Goal: Information Seeking & Learning: Check status

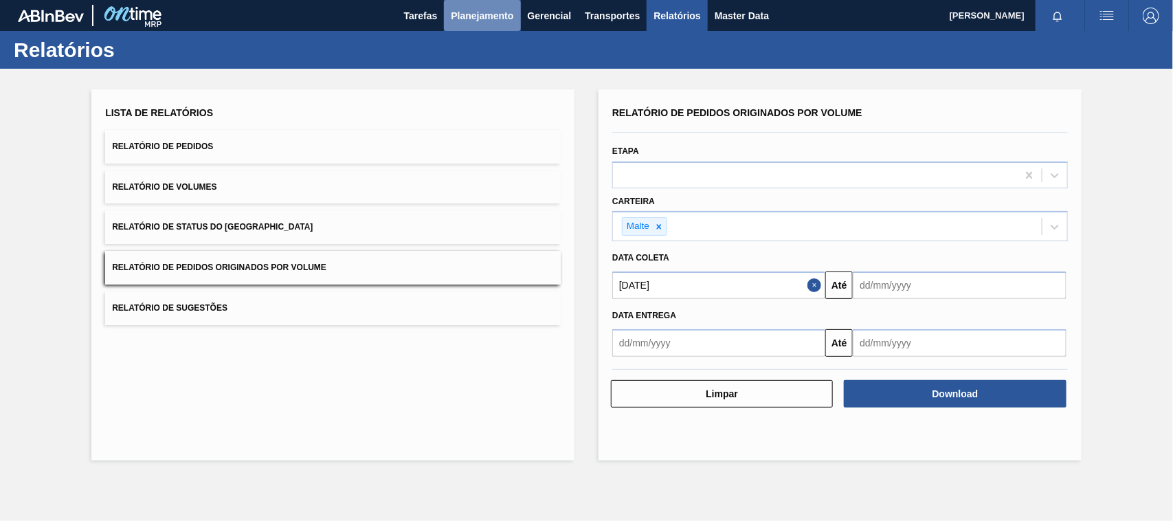
click at [473, 12] on span "Planejamento" at bounding box center [482, 16] width 63 height 16
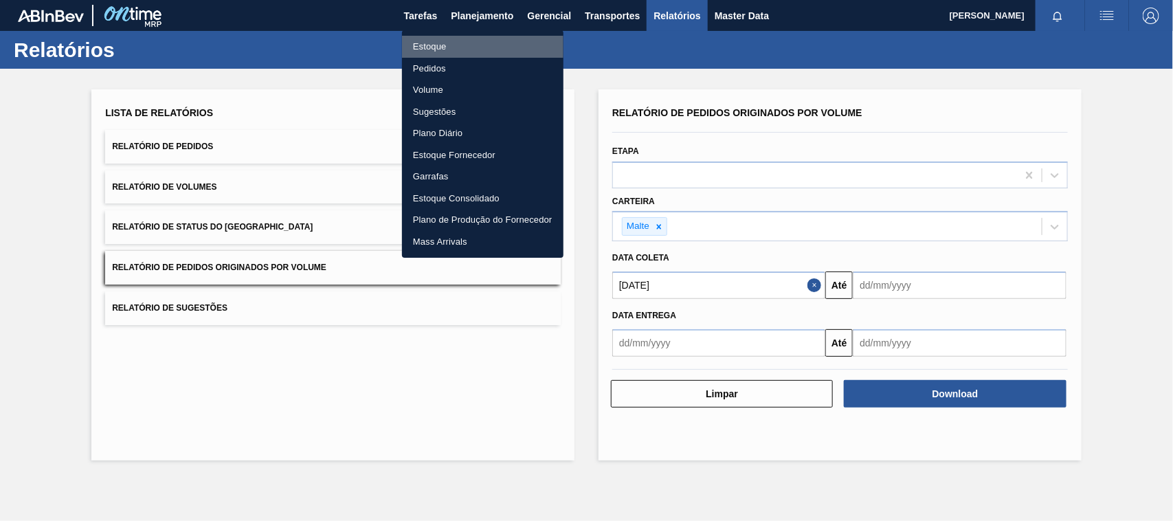
click at [433, 43] on li "Estoque" at bounding box center [483, 47] width 162 height 22
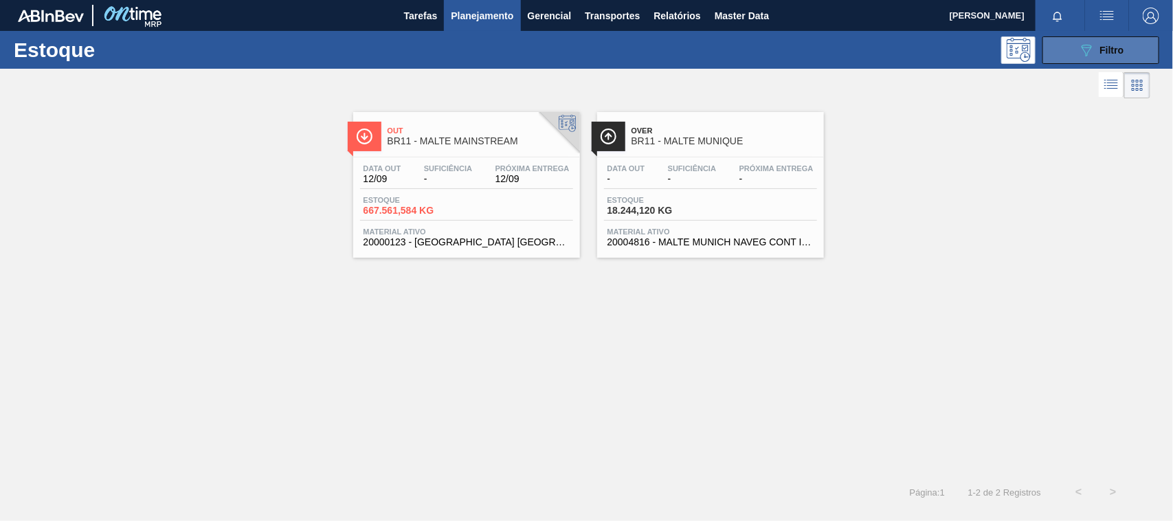
click at [1066, 49] on button "089F7B8B-B2A5-4AFE-B5C0-19BA573D28AC Filtro" at bounding box center [1101, 49] width 117 height 27
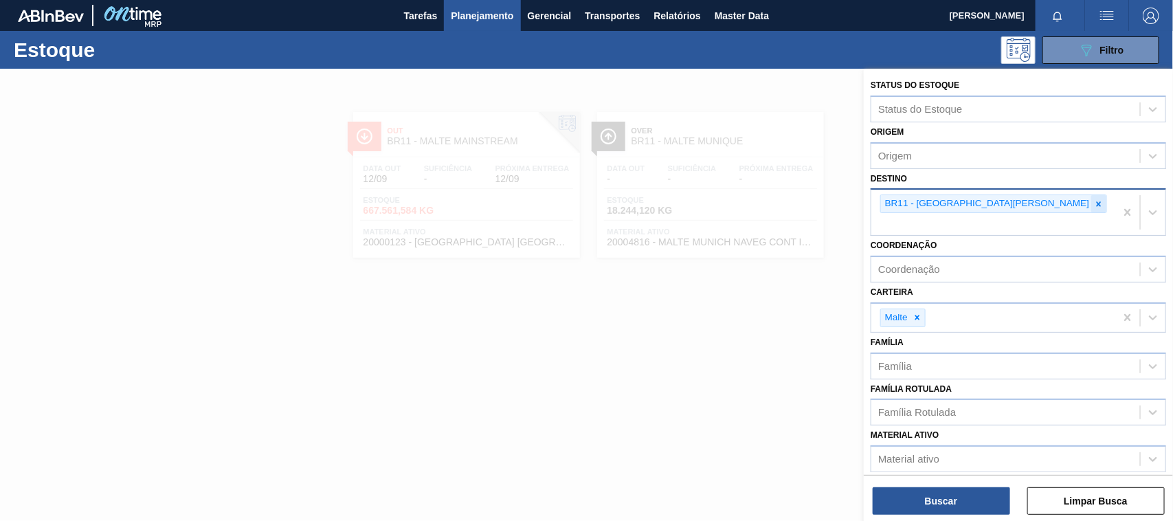
click at [1094, 204] on icon at bounding box center [1099, 204] width 10 height 10
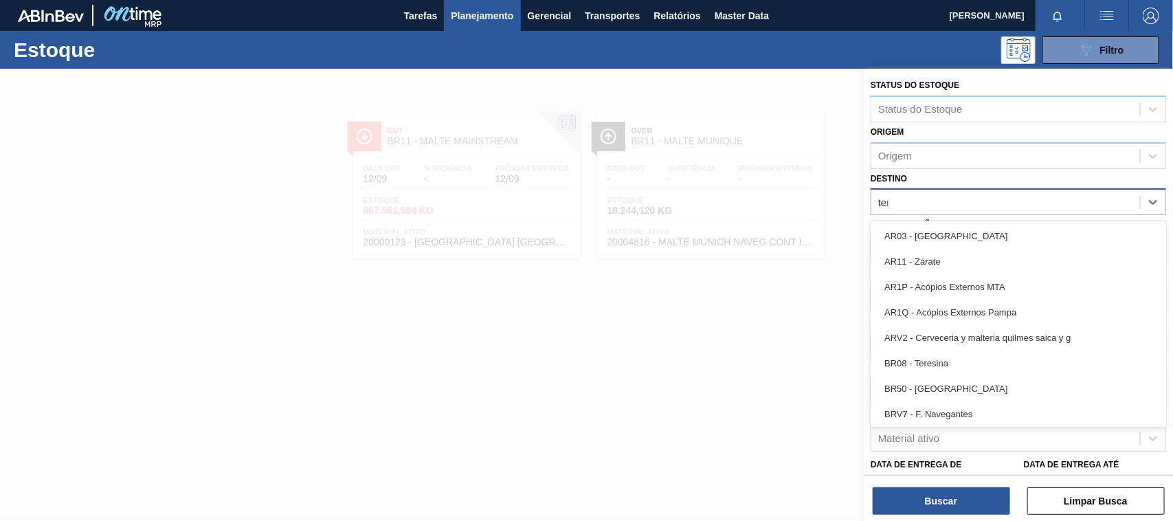
type input "tere"
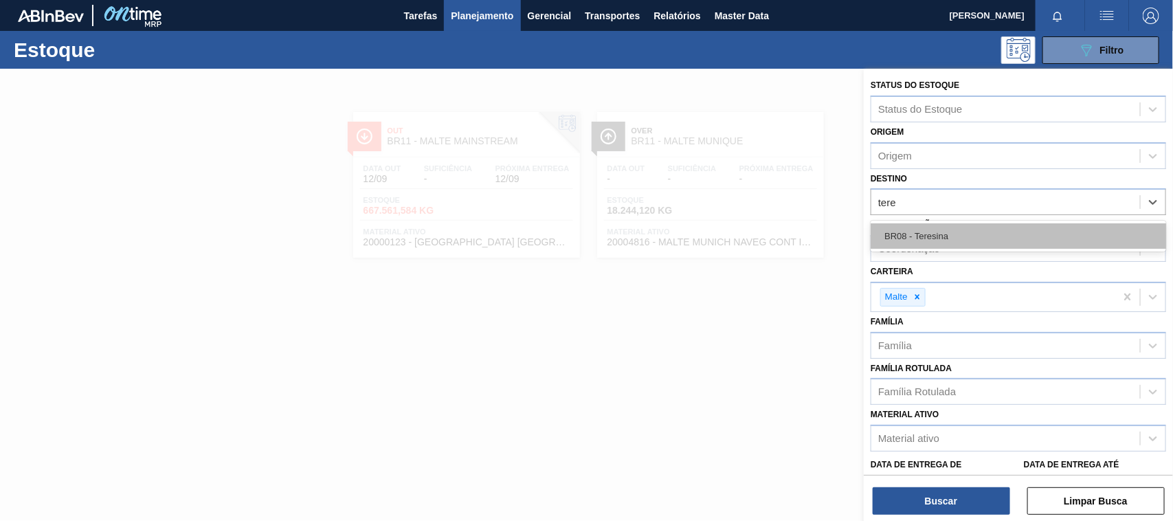
click at [929, 235] on div "BR08 - Teresina" at bounding box center [1019, 235] width 296 height 25
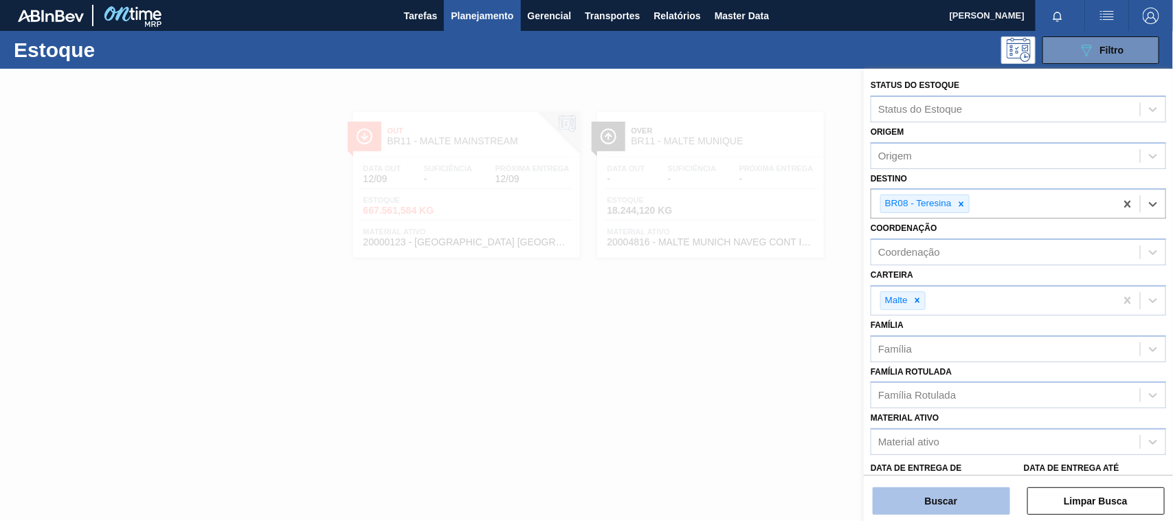
click at [964, 497] on button "Buscar" at bounding box center [941, 500] width 137 height 27
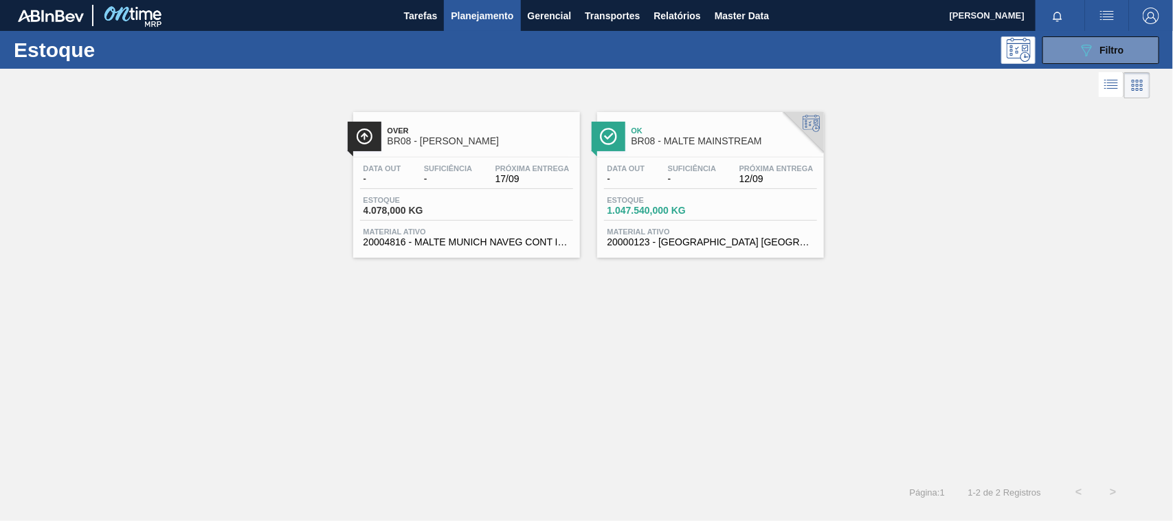
click at [658, 141] on span "BR08 - MALTE MAINSTREAM" at bounding box center [725, 141] width 186 height 10
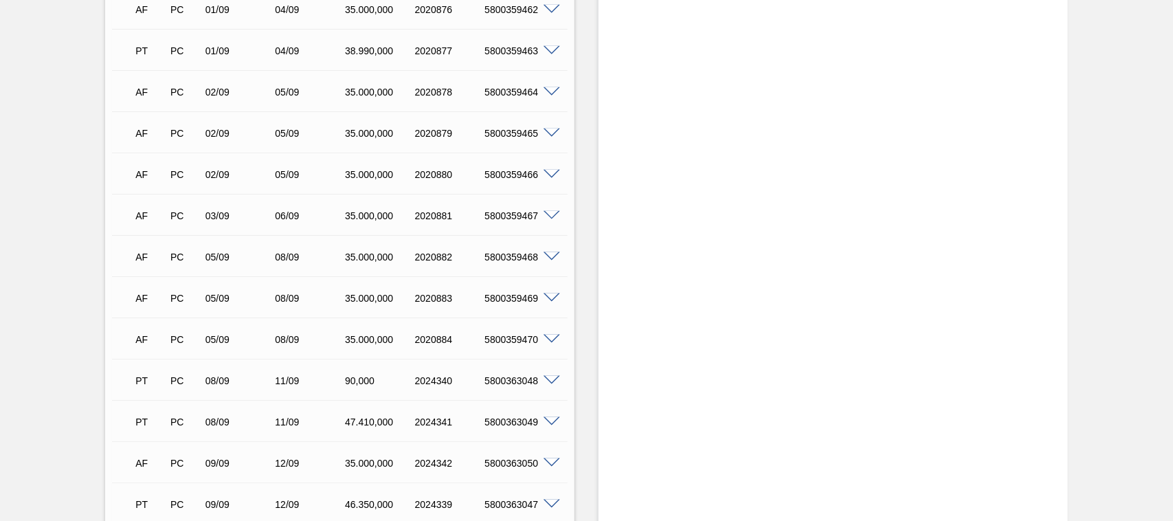
scroll to position [375, 0]
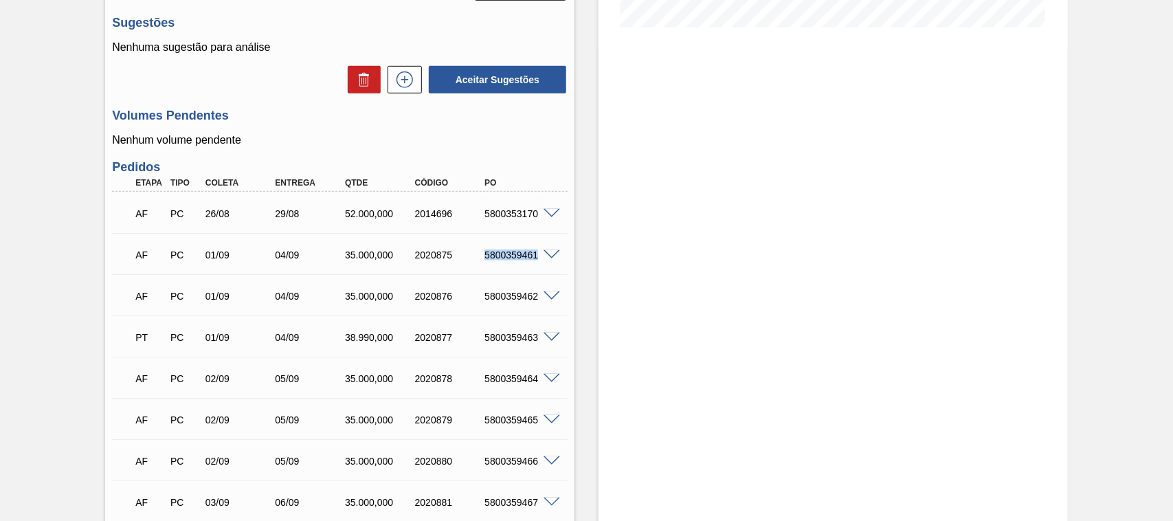
drag, startPoint x: 483, startPoint y: 245, endPoint x: 548, endPoint y: 251, distance: 66.3
click at [548, 251] on div "5800359461" at bounding box center [520, 254] width 78 height 11
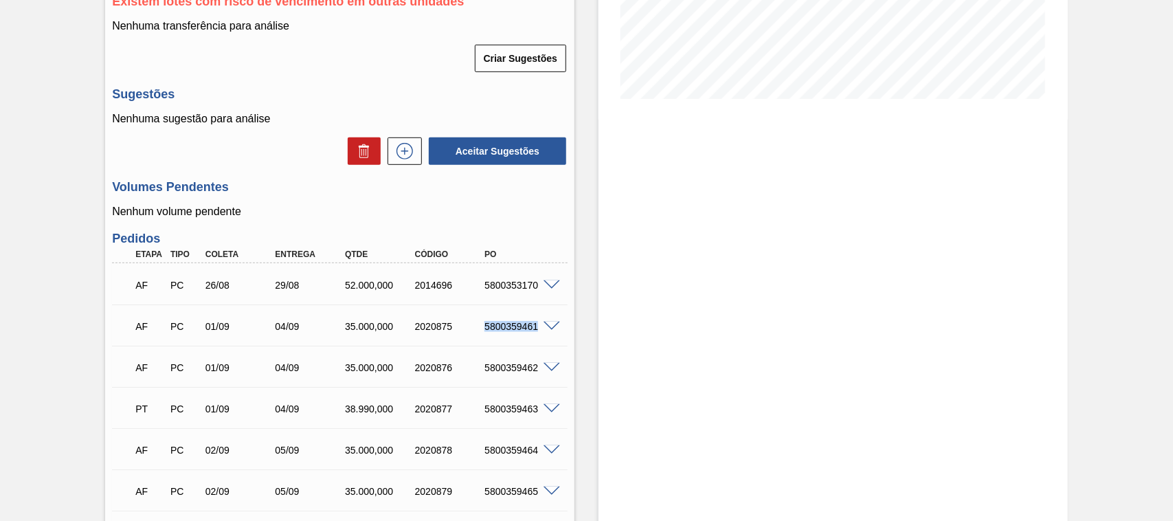
scroll to position [159, 0]
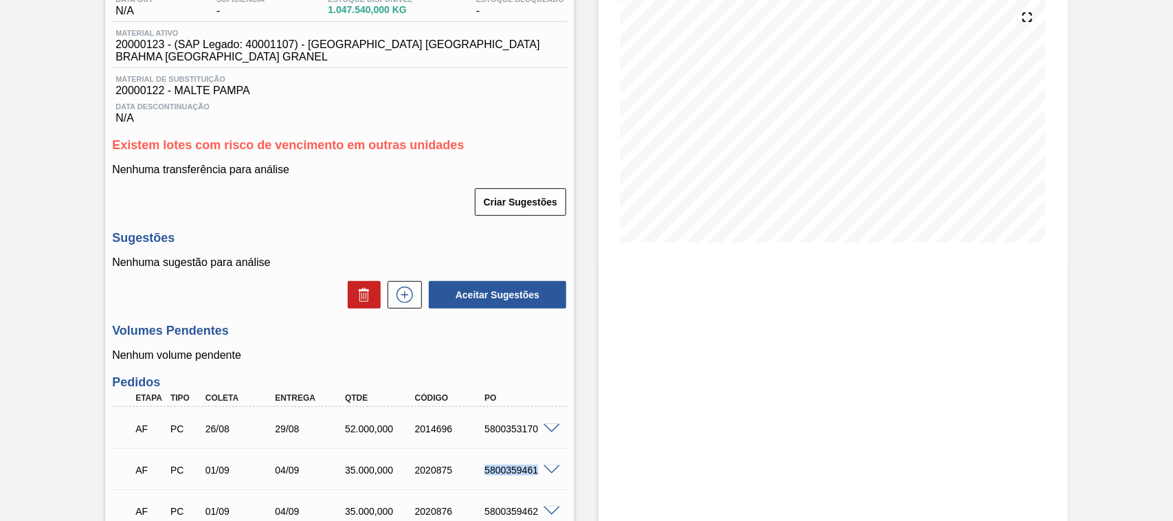
copy div "5800359461"
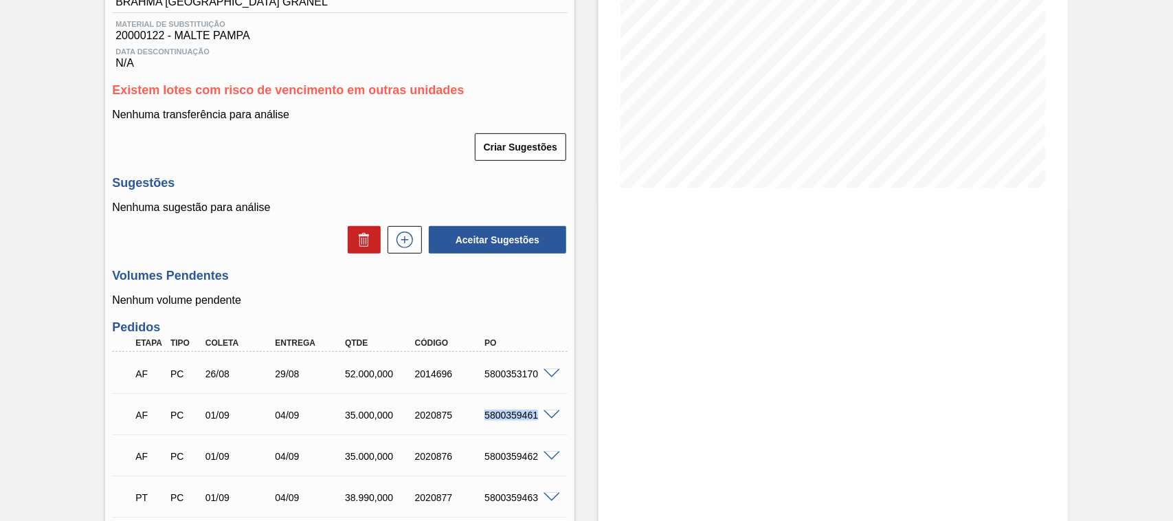
scroll to position [286, 0]
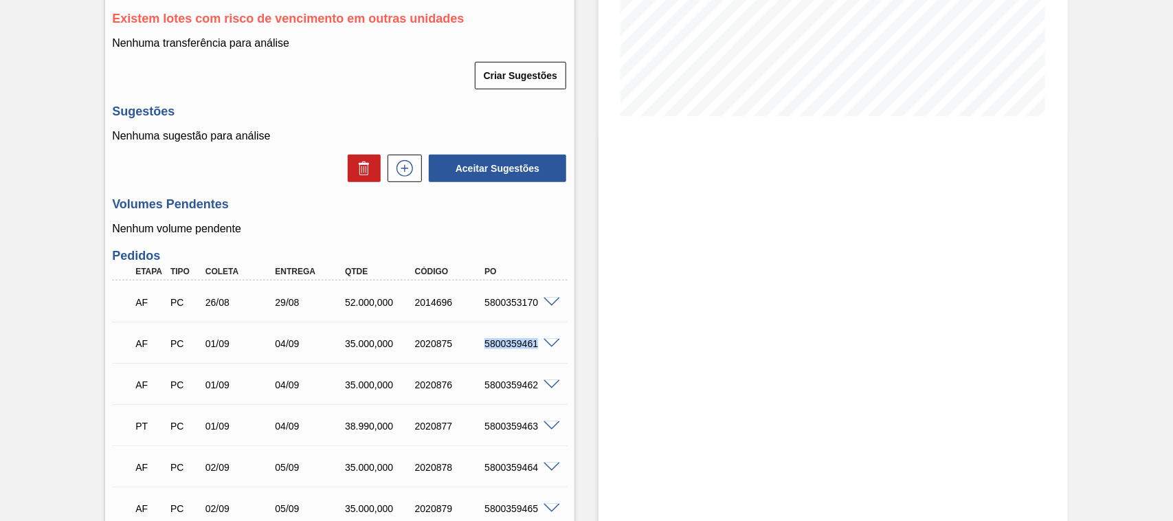
click at [552, 339] on span at bounding box center [552, 344] width 16 height 10
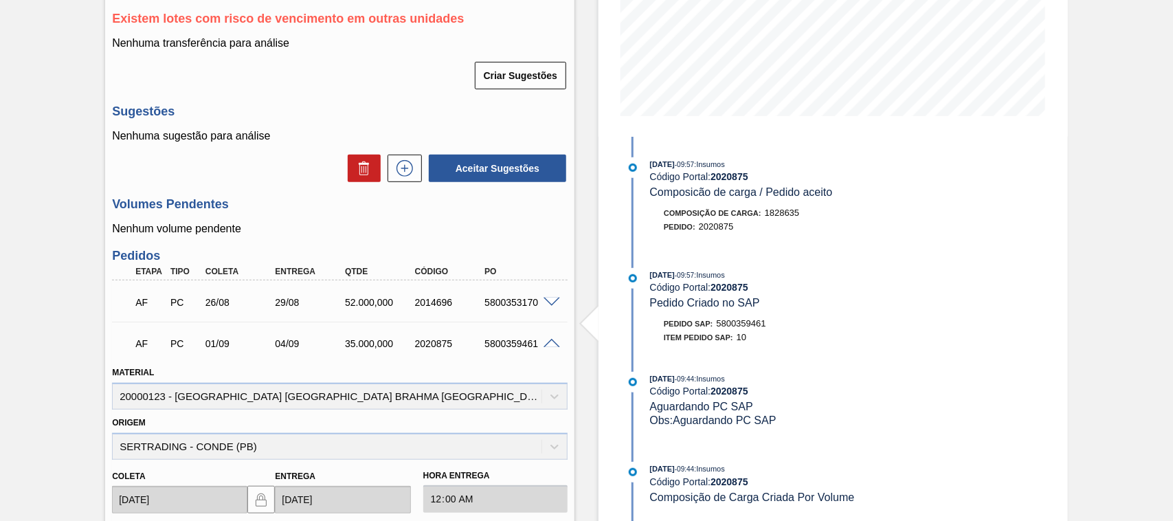
scroll to position [0, 0]
